Goal: Information Seeking & Learning: Check status

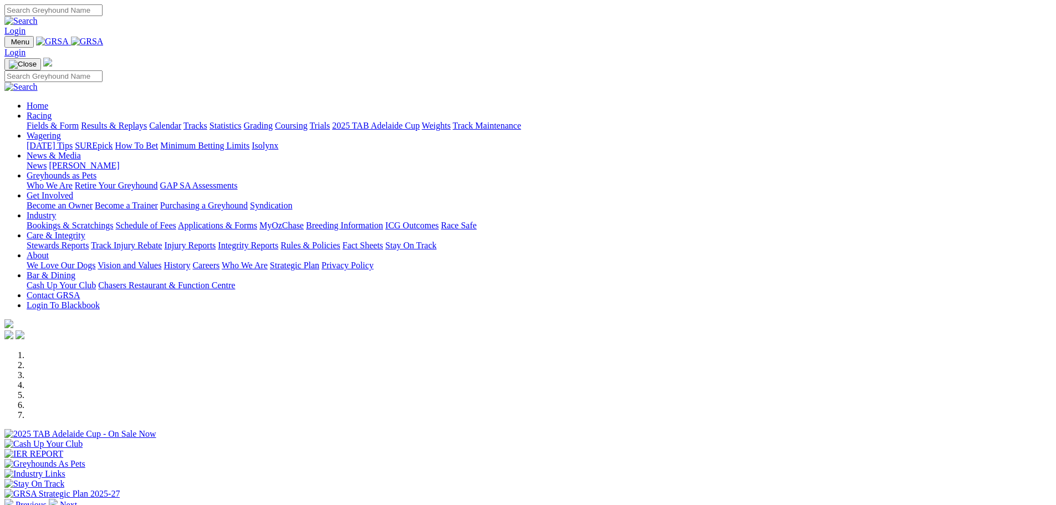
click at [52, 111] on link "Racing" at bounding box center [39, 115] width 25 height 9
drag, startPoint x: 306, startPoint y: 47, endPoint x: 299, endPoint y: 50, distance: 7.7
click at [52, 111] on link "Racing" at bounding box center [39, 115] width 25 height 9
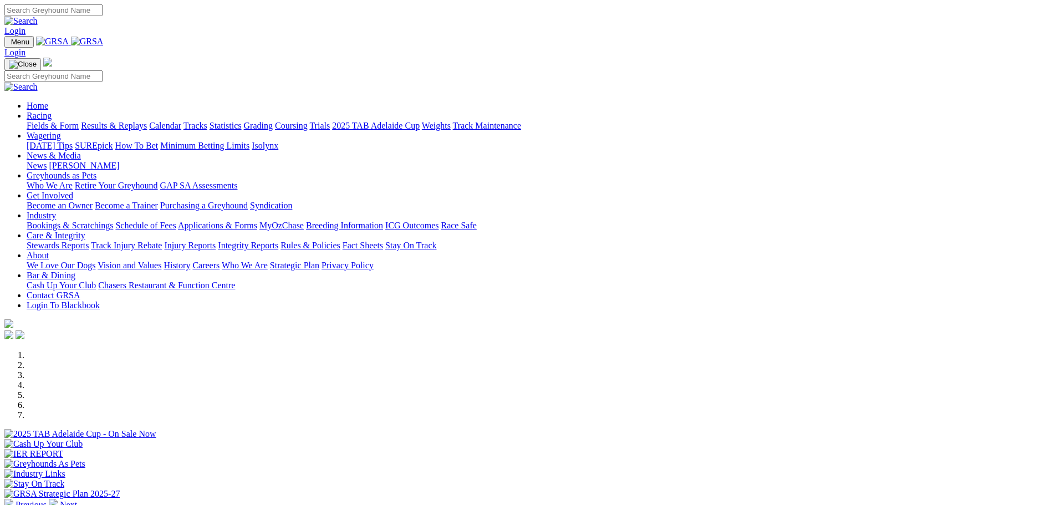
click at [52, 111] on link "Racing" at bounding box center [39, 115] width 25 height 9
click at [147, 121] on link "Results & Replays" at bounding box center [114, 125] width 66 height 9
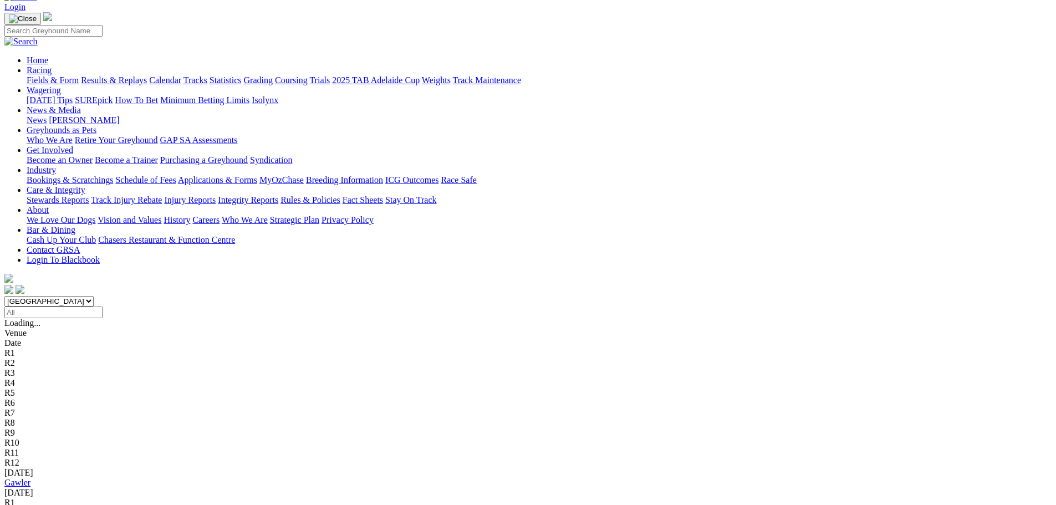
scroll to position [166, 0]
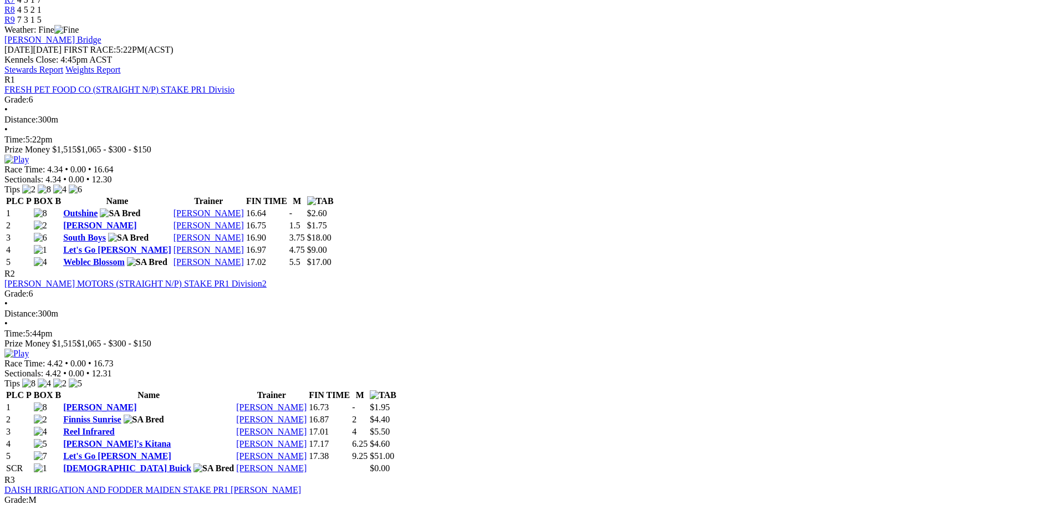
scroll to position [499, 0]
